Goal: Transaction & Acquisition: Purchase product/service

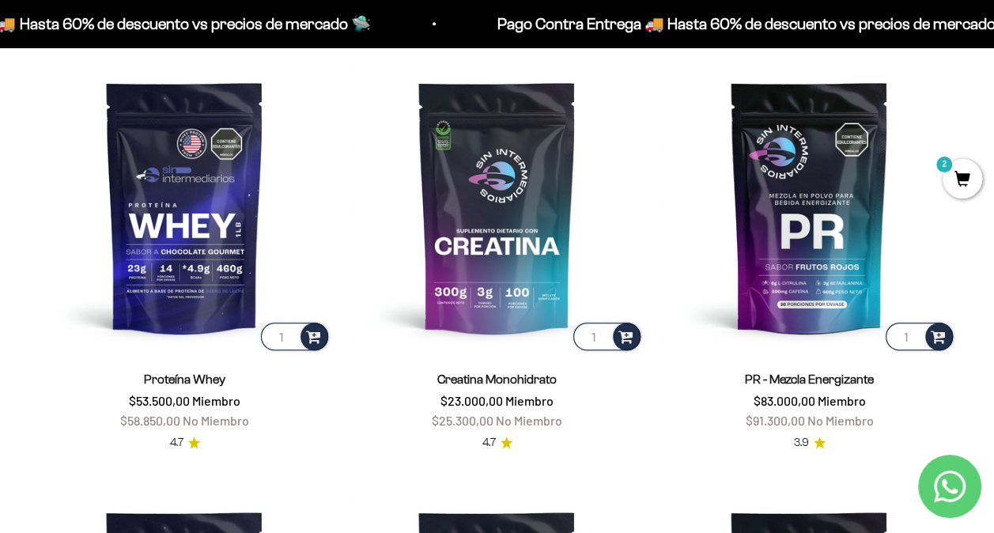
scroll to position [554, 0]
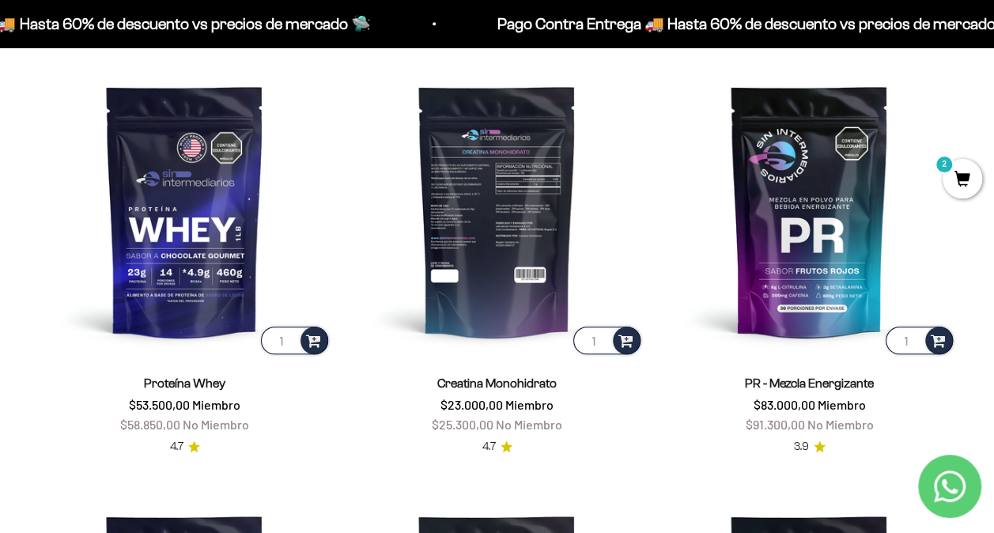
click at [514, 190] on img at bounding box center [496, 210] width 293 height 293
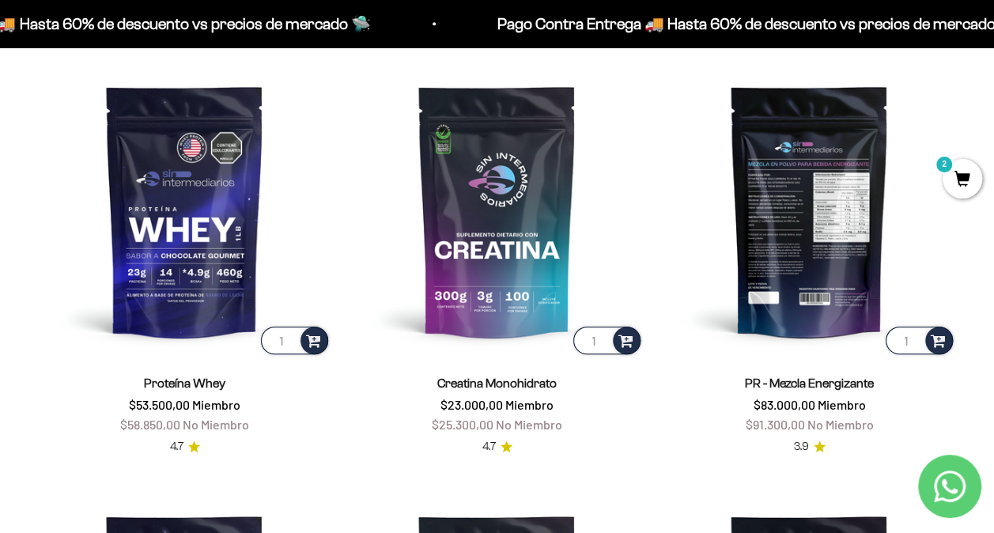
scroll to position [553, 0]
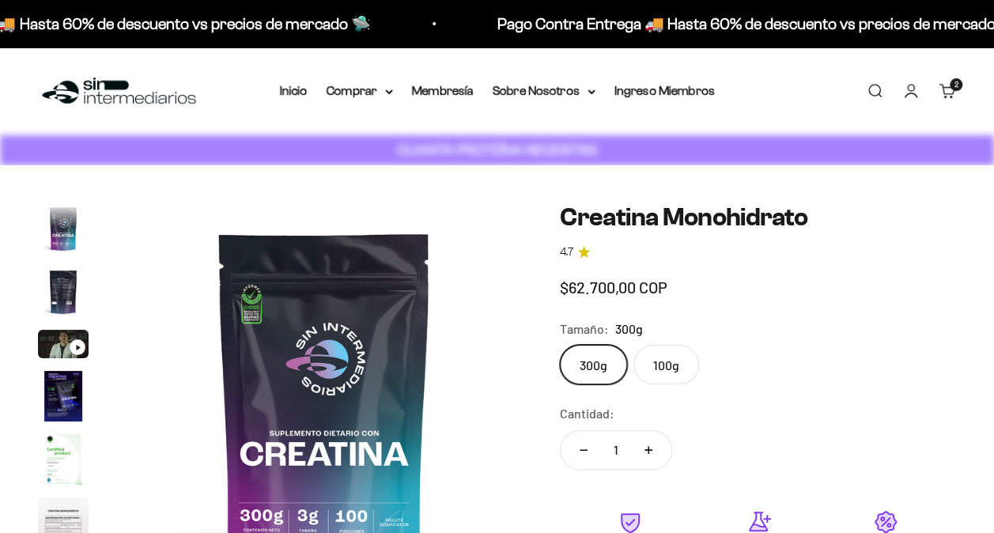
scroll to position [65, 0]
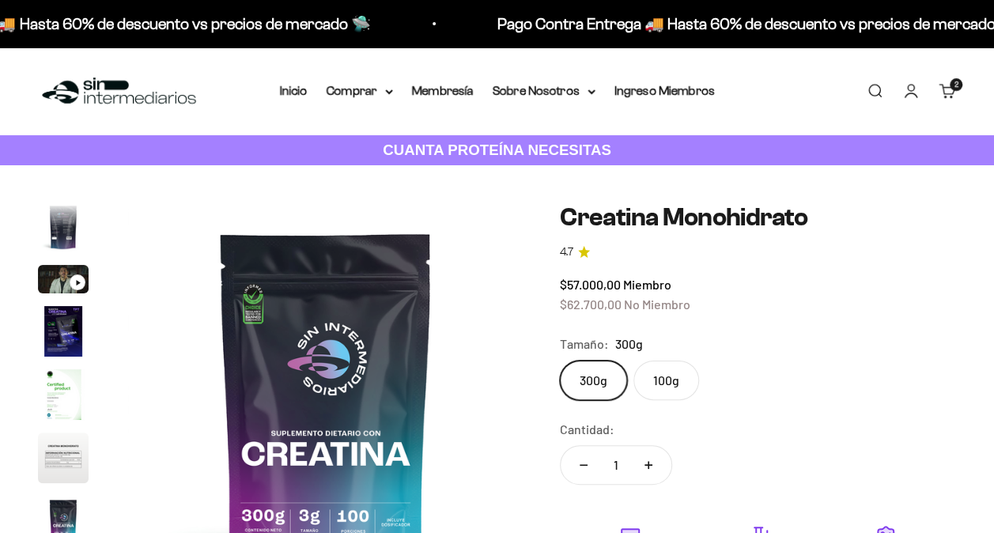
click at [593, 377] on label "300g" at bounding box center [593, 380] width 67 height 40
click at [560, 360] on input "300g" at bounding box center [559, 360] width 1 height 1
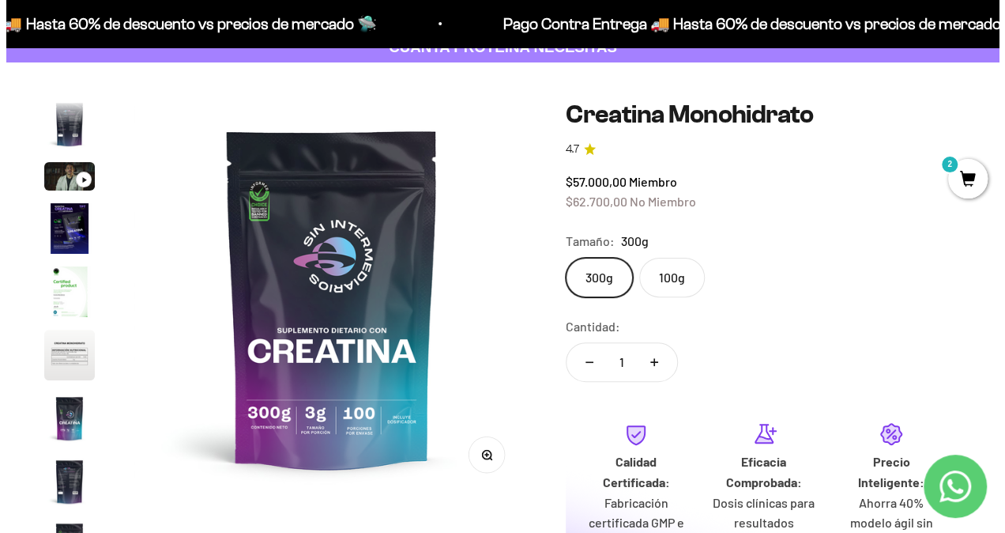
scroll to position [237, 0]
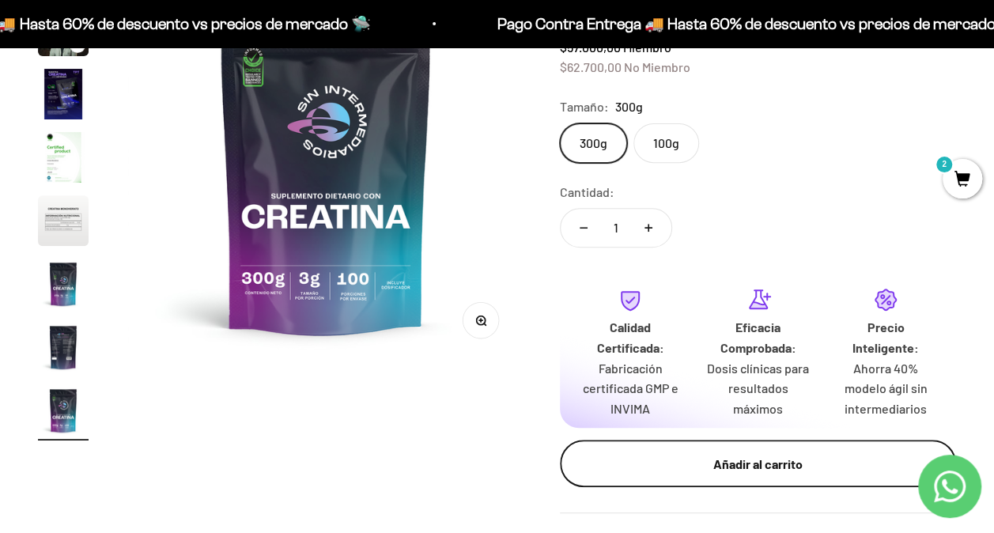
click at [746, 468] on div "Añadir al carrito" at bounding box center [757, 464] width 333 height 21
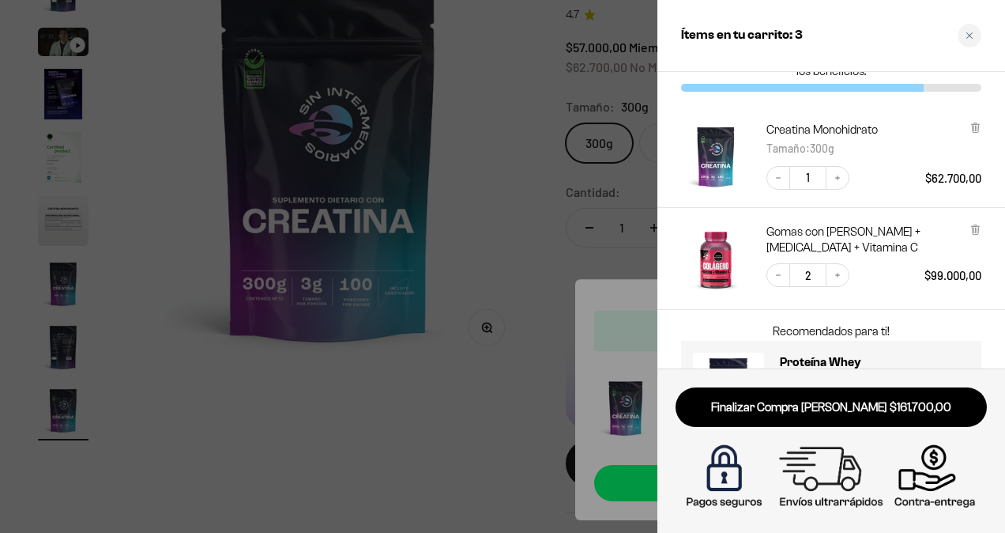
scroll to position [133, 0]
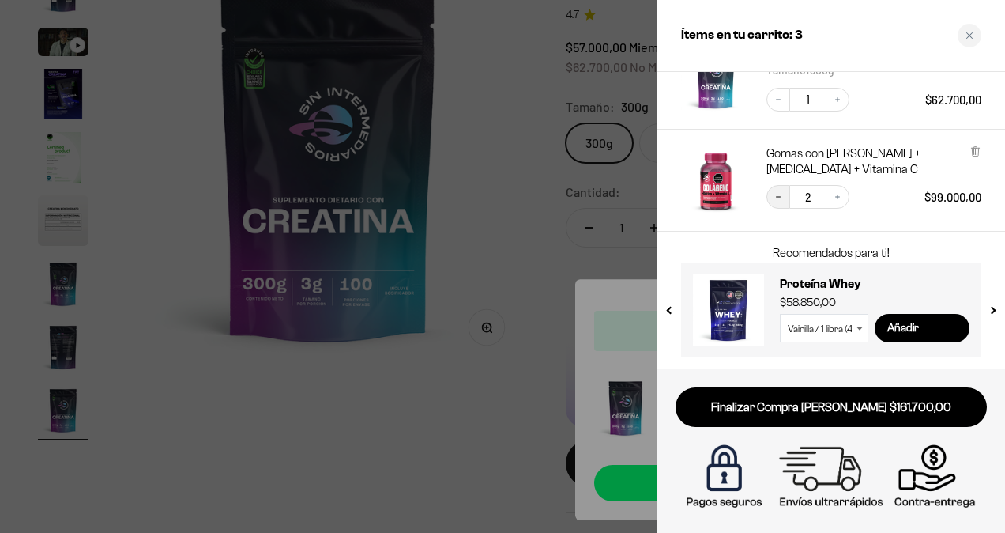
click at [781, 198] on icon "Decrease quantity" at bounding box center [778, 196] width 9 height 9
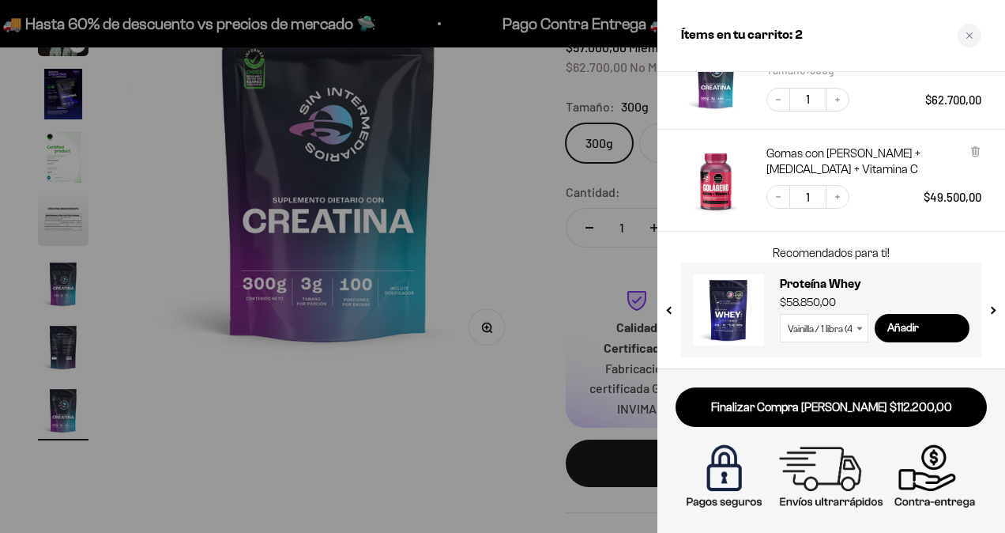
click at [499, 267] on div at bounding box center [502, 266] width 1005 height 533
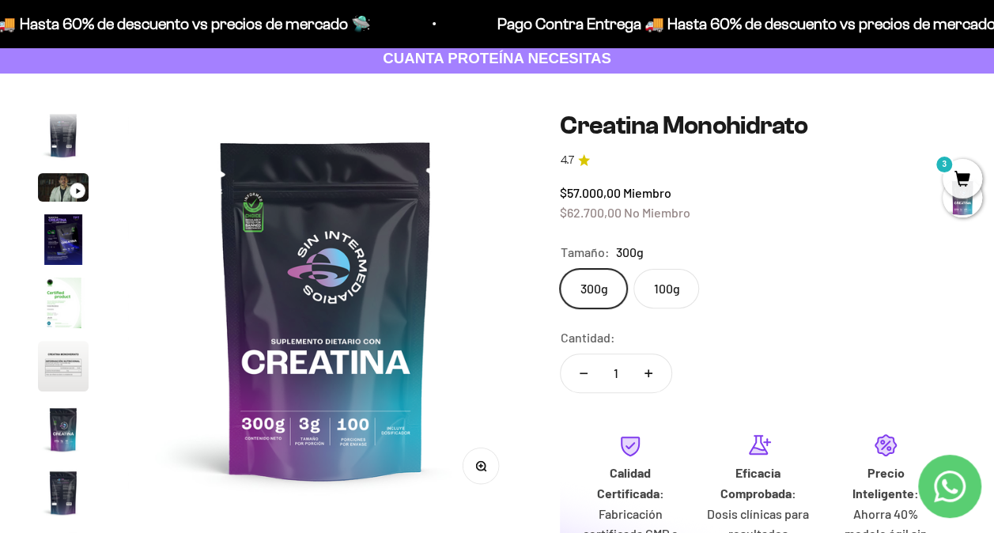
scroll to position [0, 0]
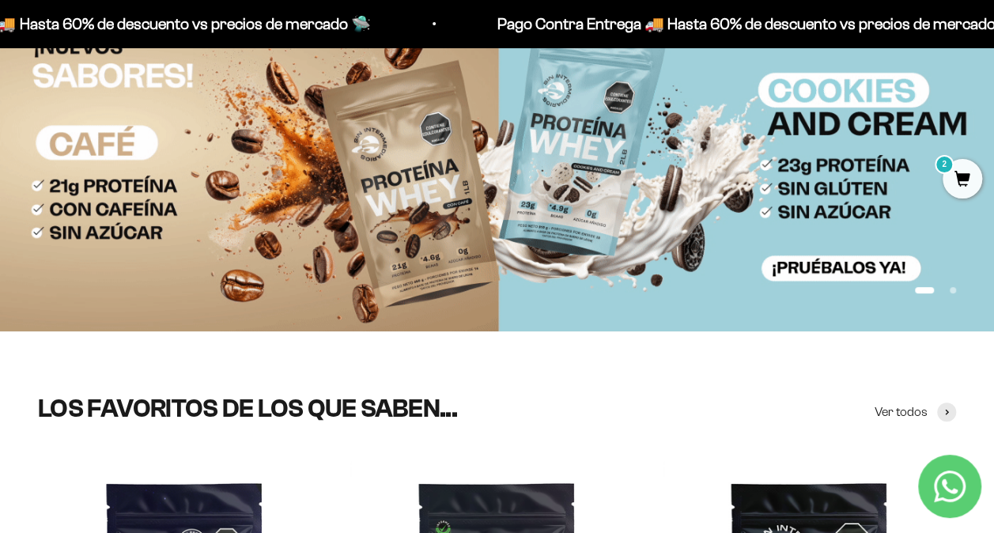
scroll to position [79, 0]
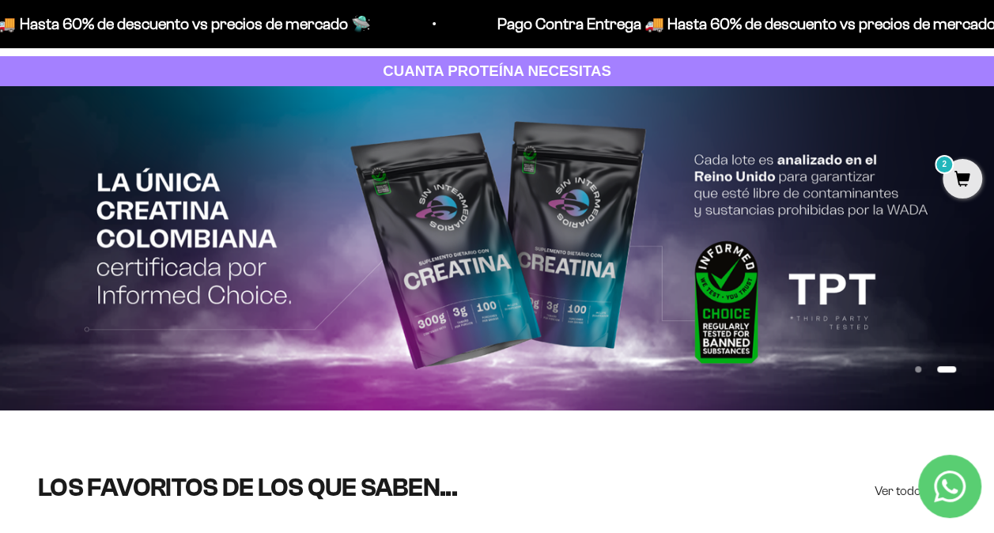
click at [915, 368] on button "Ir al artículo 1" at bounding box center [918, 369] width 6 height 6
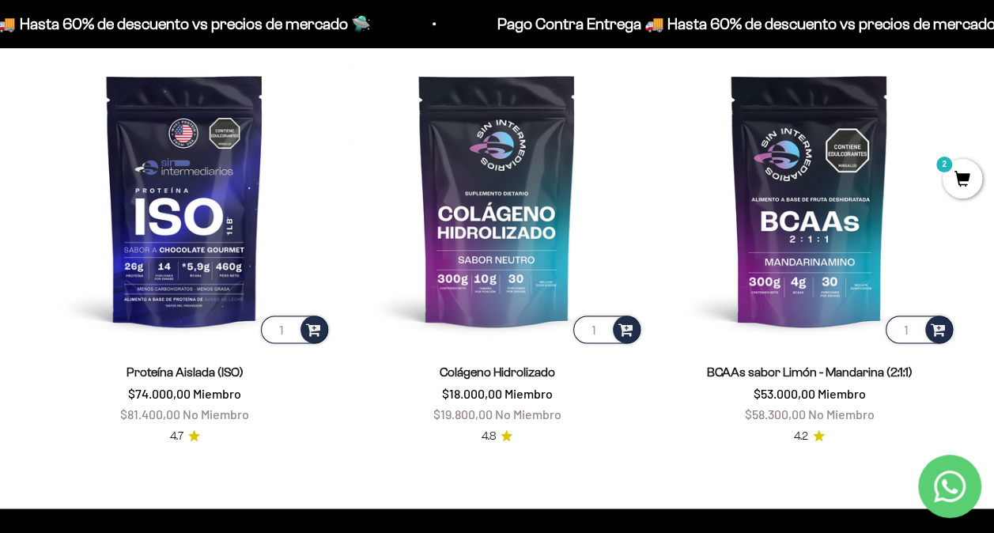
scroll to position [1028, 0]
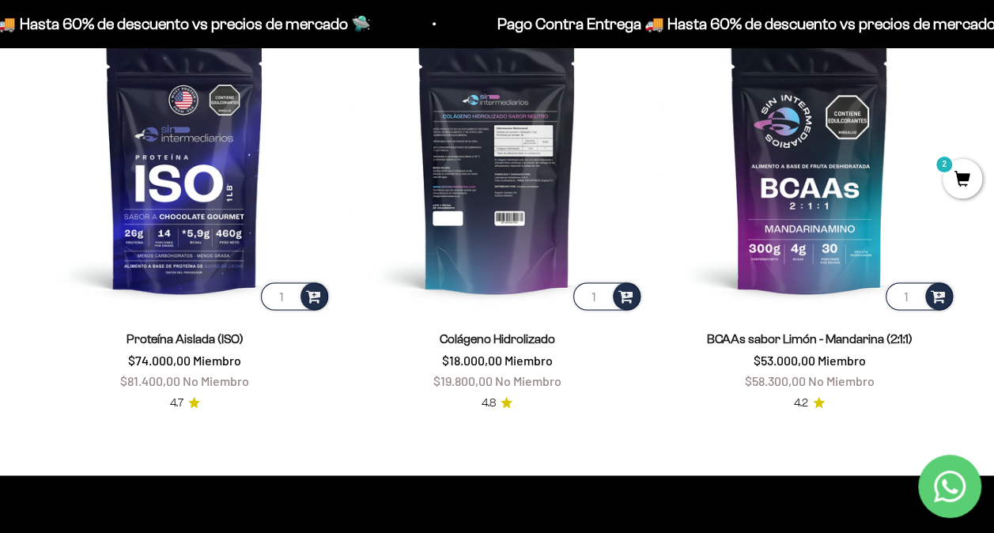
click at [506, 166] on img at bounding box center [496, 166] width 293 height 293
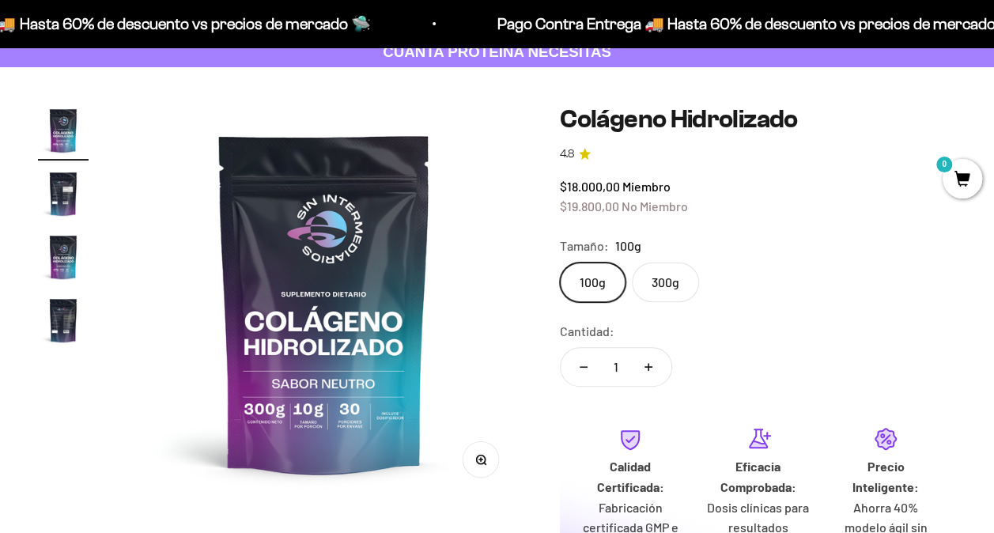
scroll to position [158, 0]
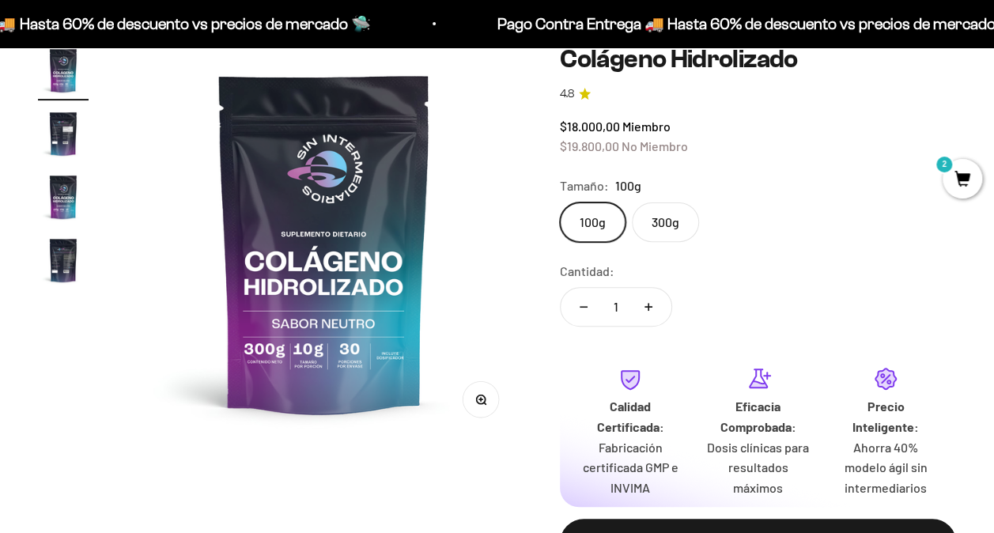
click at [671, 225] on label "300g" at bounding box center [665, 222] width 67 height 40
click at [560, 202] on input "300g" at bounding box center [559, 202] width 1 height 1
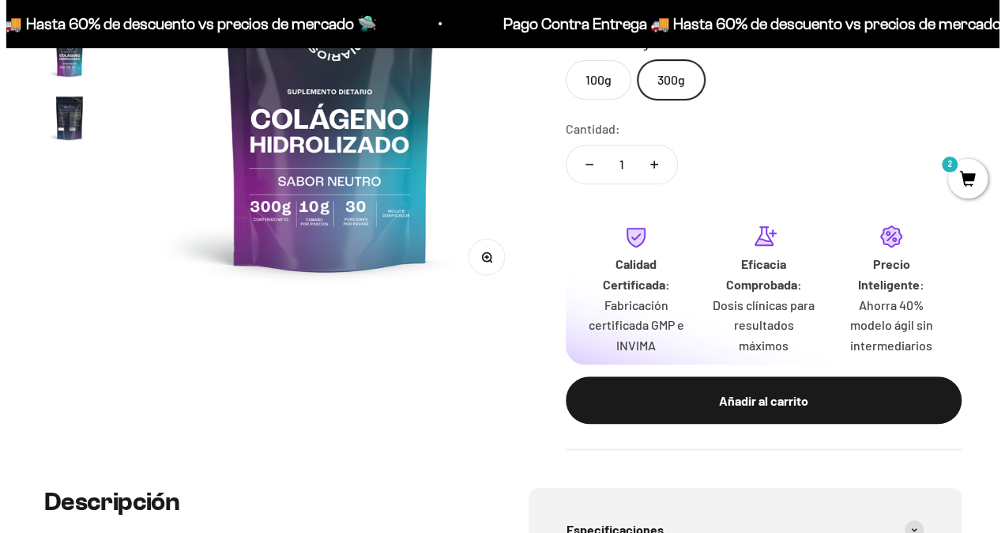
scroll to position [474, 0]
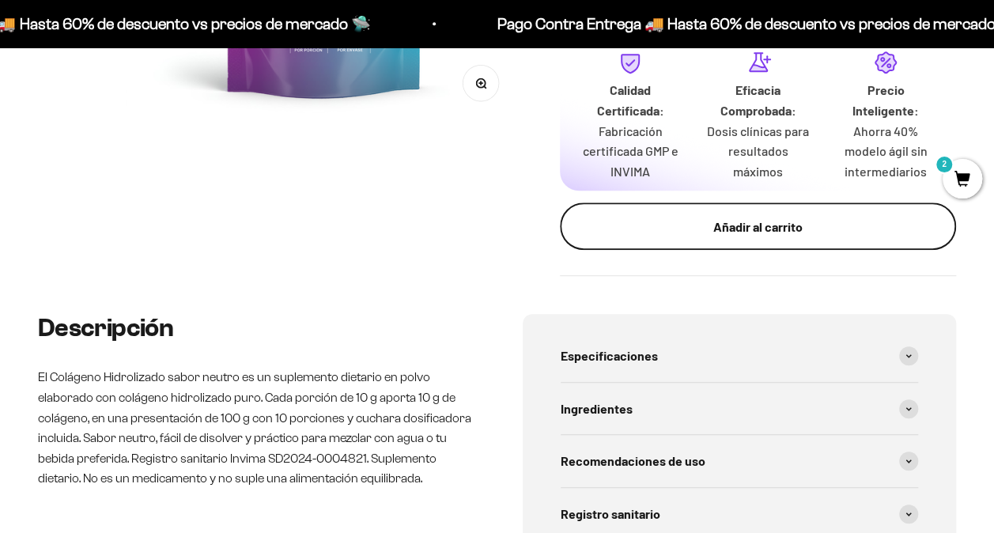
click at [795, 227] on div "Añadir al carrito" at bounding box center [757, 227] width 333 height 21
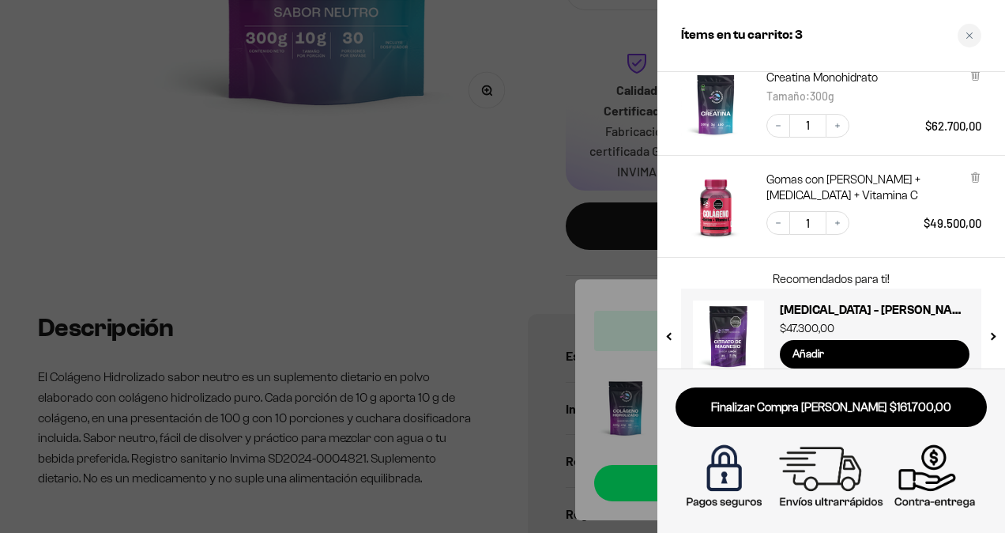
scroll to position [234, 0]
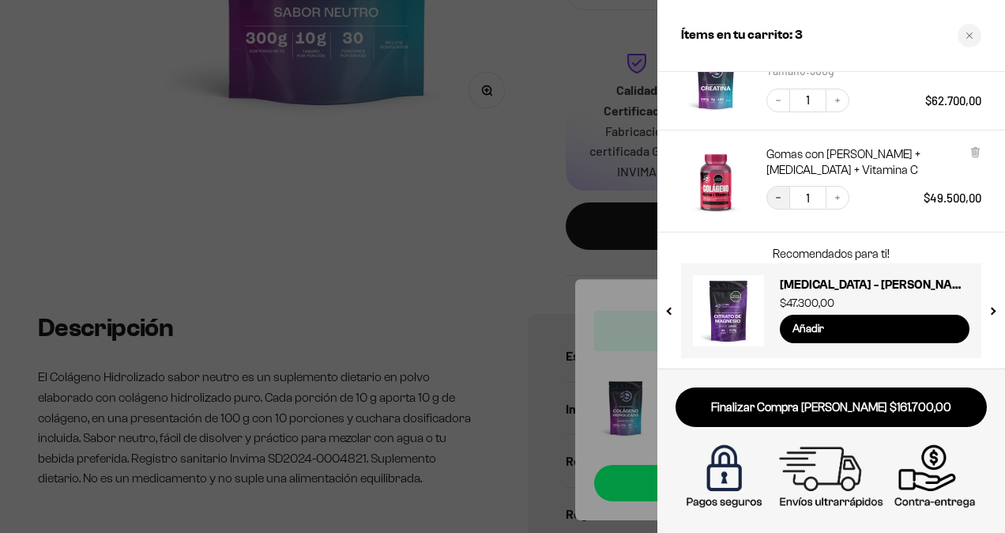
click at [779, 199] on icon "Decrease quantity" at bounding box center [778, 197] width 9 height 9
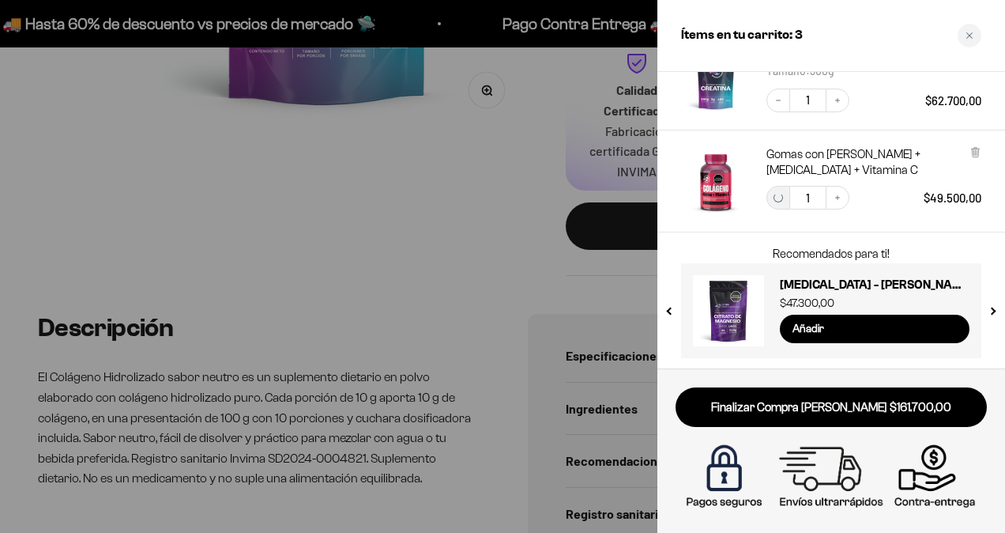
scroll to position [133, 0]
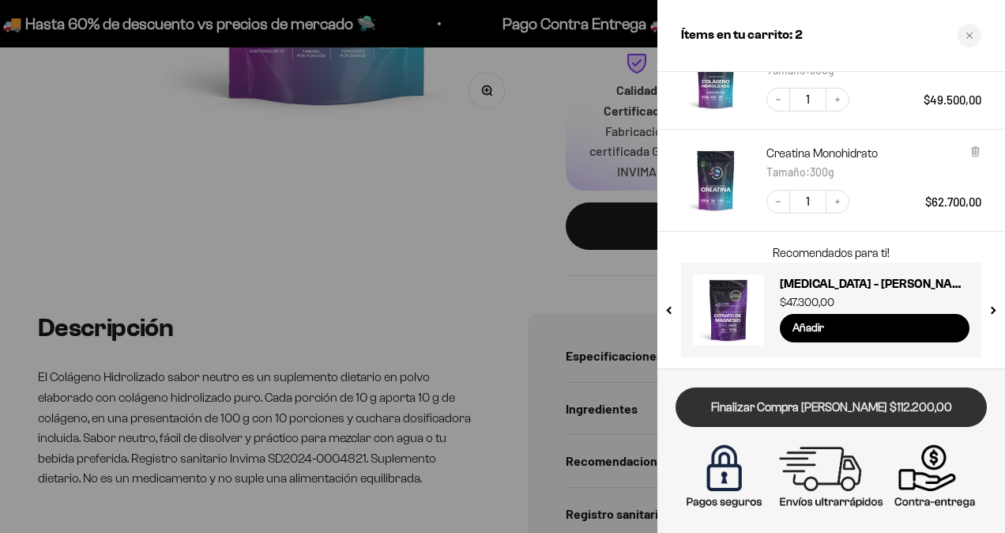
click at [840, 400] on link "Finalizar Compra [PERSON_NAME] $112.200,00" at bounding box center [831, 407] width 311 height 40
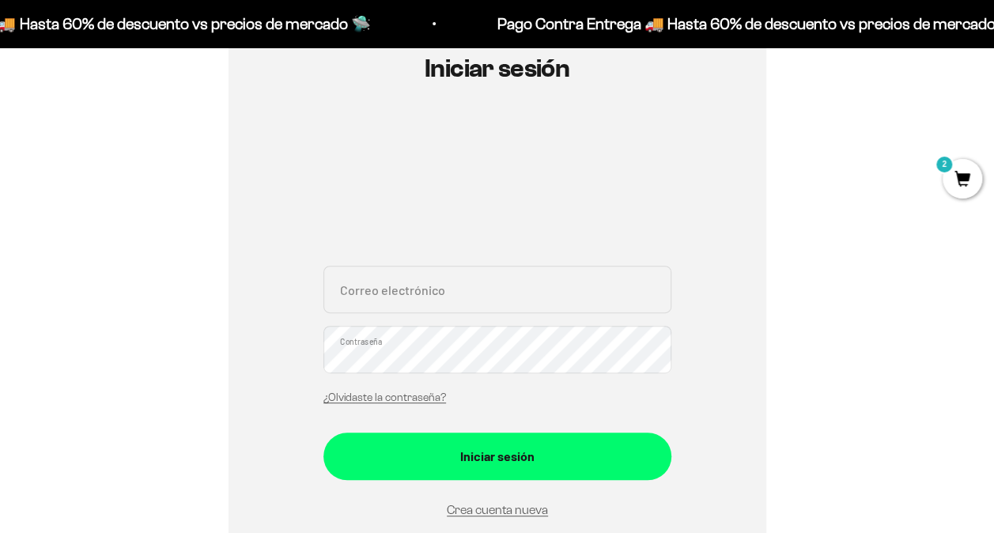
scroll to position [237, 0]
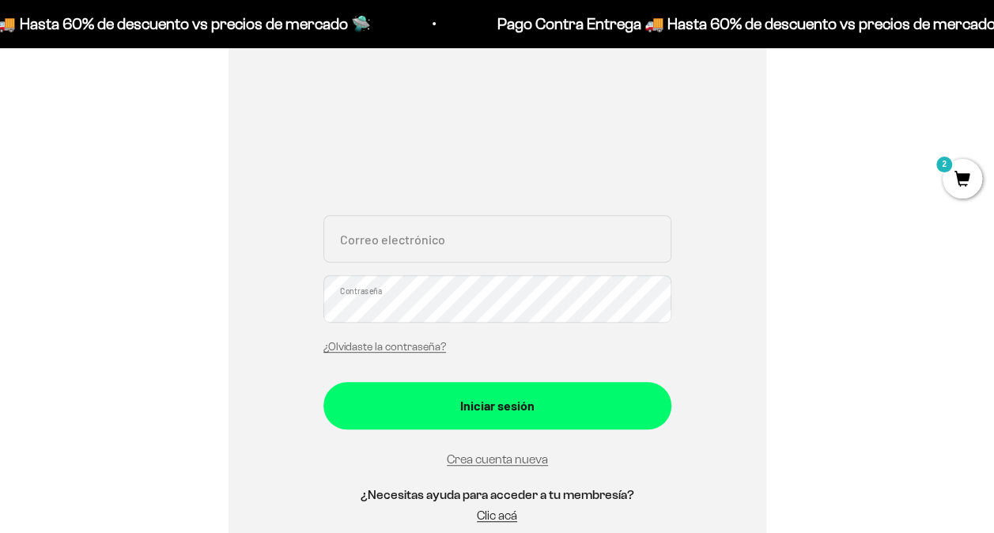
click at [395, 251] on input "Correo electrónico" at bounding box center [497, 238] width 348 height 47
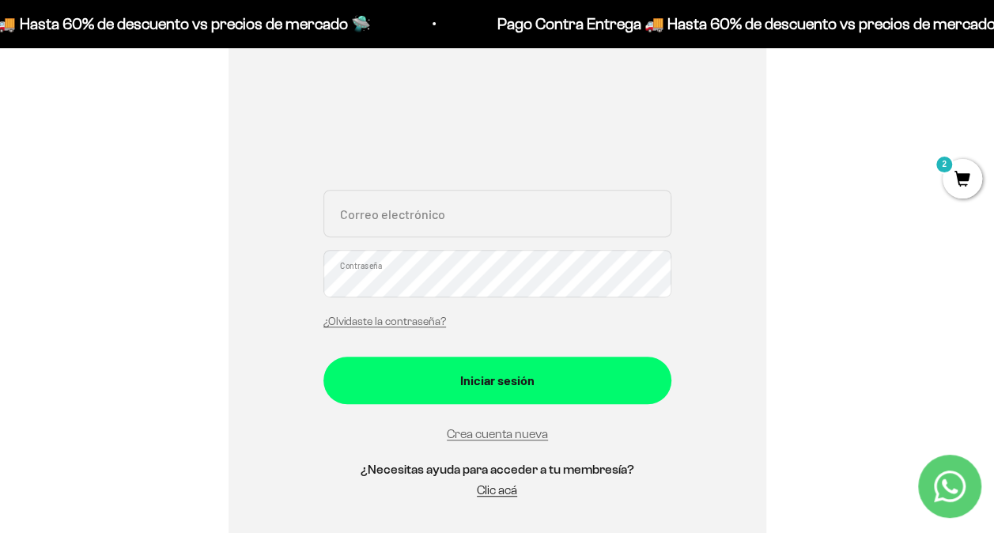
type input "[EMAIL_ADDRESS][DOMAIN_NAME]"
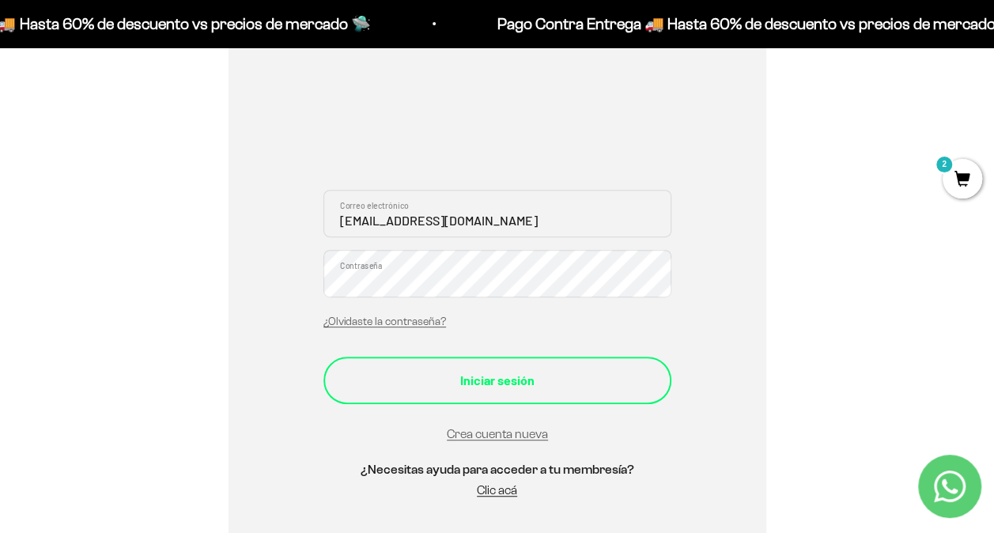
click at [509, 378] on div "Iniciar sesión" at bounding box center [497, 380] width 285 height 21
